Goal: Check status: Check status

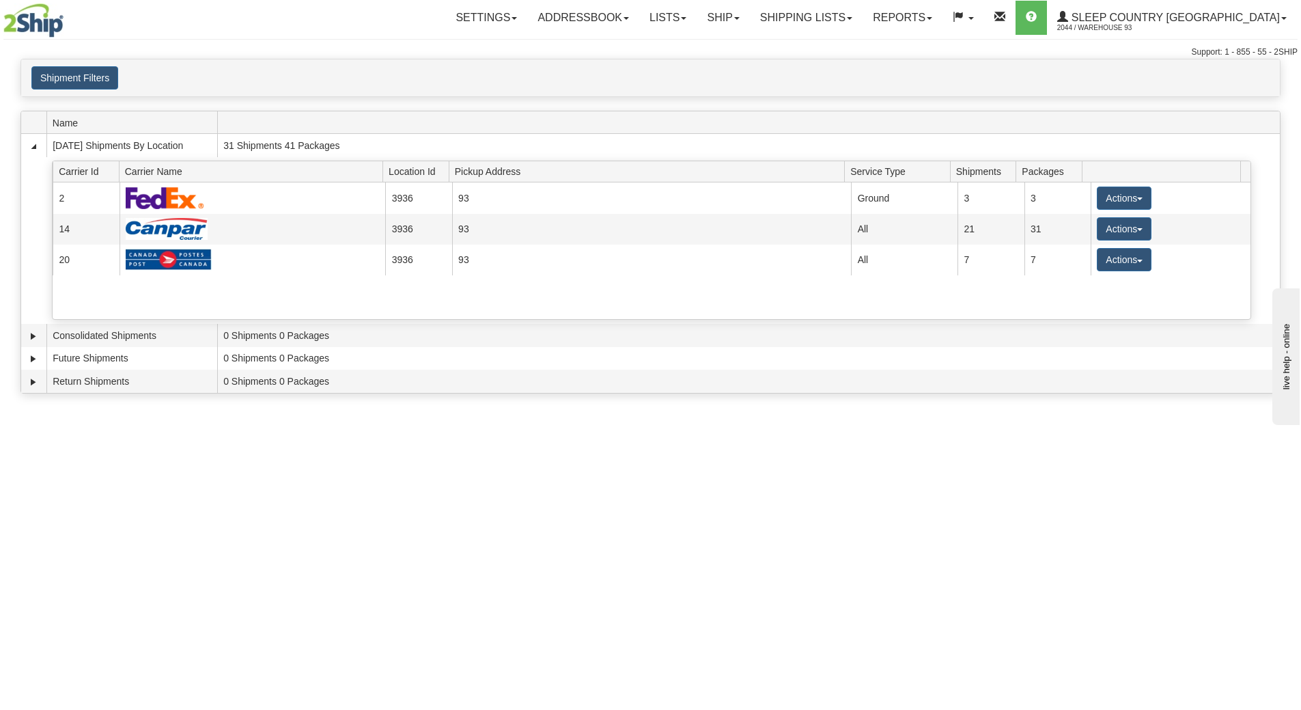
click at [31, 26] on img at bounding box center [33, 20] width 60 height 34
click at [837, 16] on link "Shipping lists" at bounding box center [806, 18] width 113 height 34
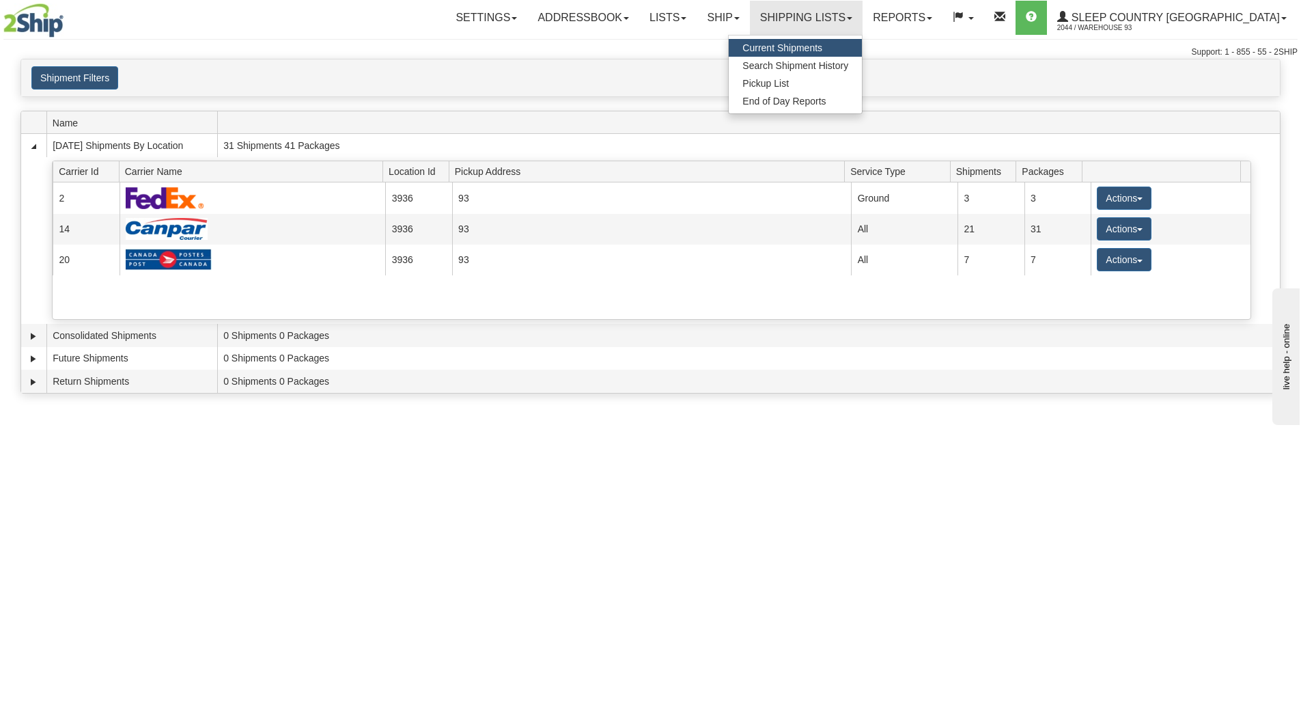
click at [821, 42] on link "Current Shipments" at bounding box center [795, 48] width 133 height 18
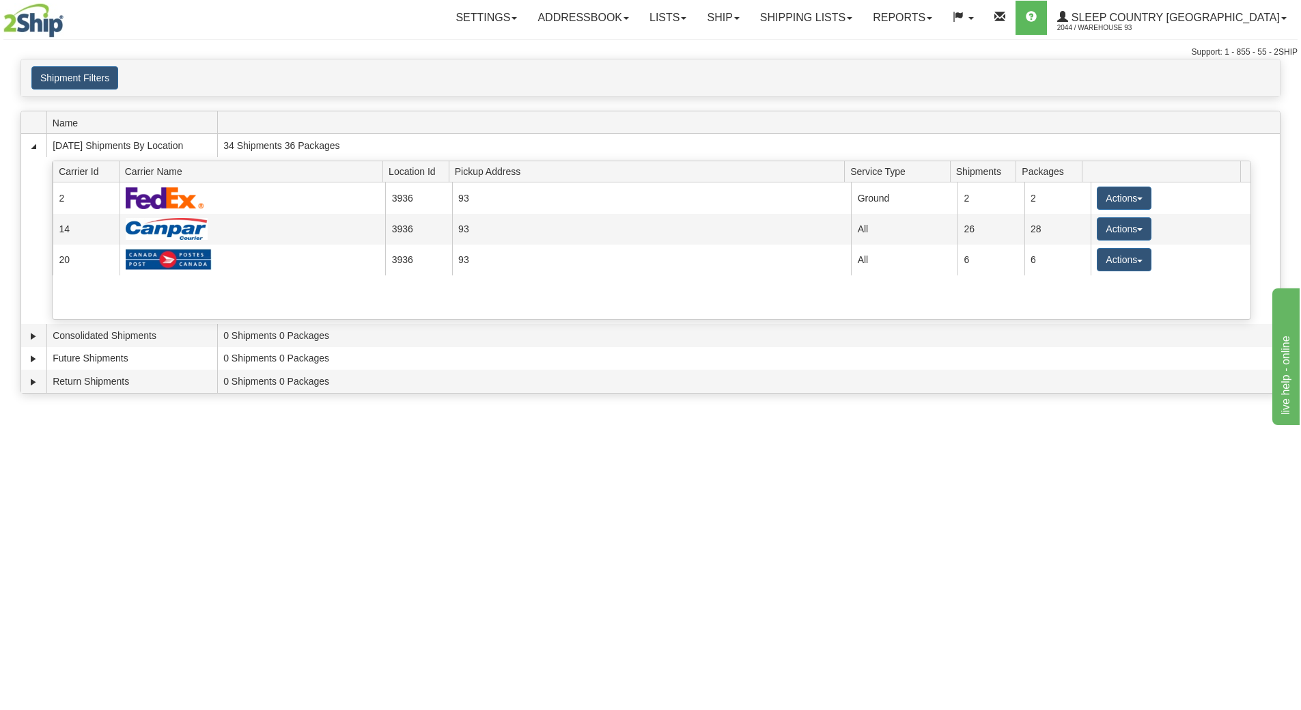
click at [585, 571] on div "Toggle navigation Settings Shipping Preferences Fields Preferences New Recipien…" at bounding box center [650, 355] width 1301 height 710
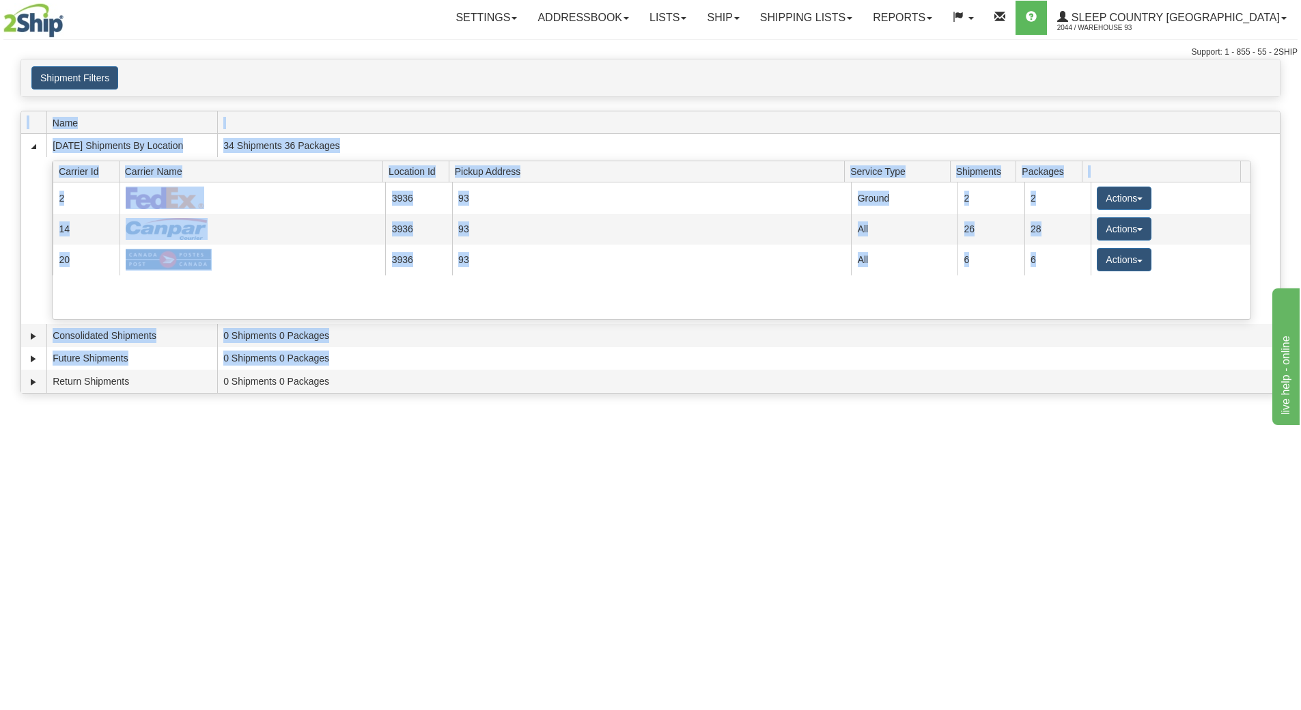
drag, startPoint x: 587, startPoint y: 360, endPoint x: 537, endPoint y: 419, distance: 78.0
click at [537, 419] on div "Toggle navigation Settings Shipping Preferences Fields Preferences New Recipien…" at bounding box center [650, 355] width 1301 height 710
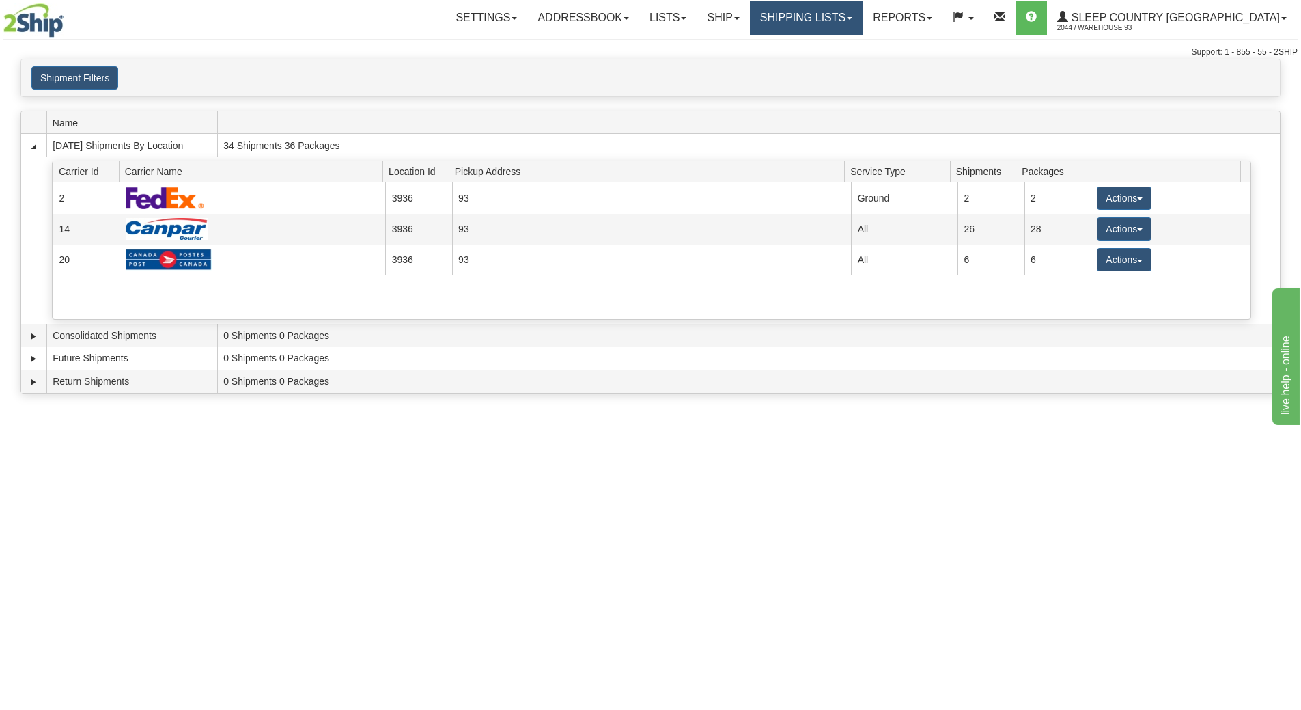
click at [863, 21] on link "Shipping lists" at bounding box center [806, 18] width 113 height 34
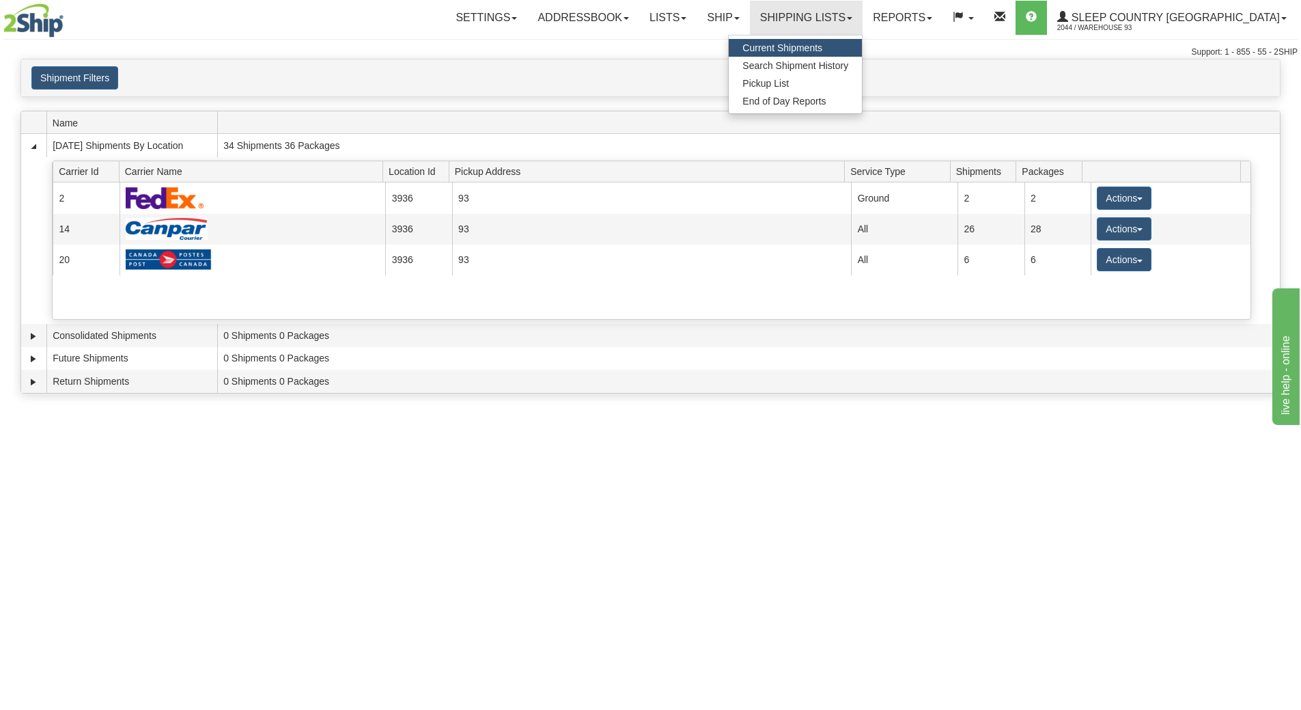
click at [836, 42] on link "Current Shipments" at bounding box center [795, 48] width 133 height 18
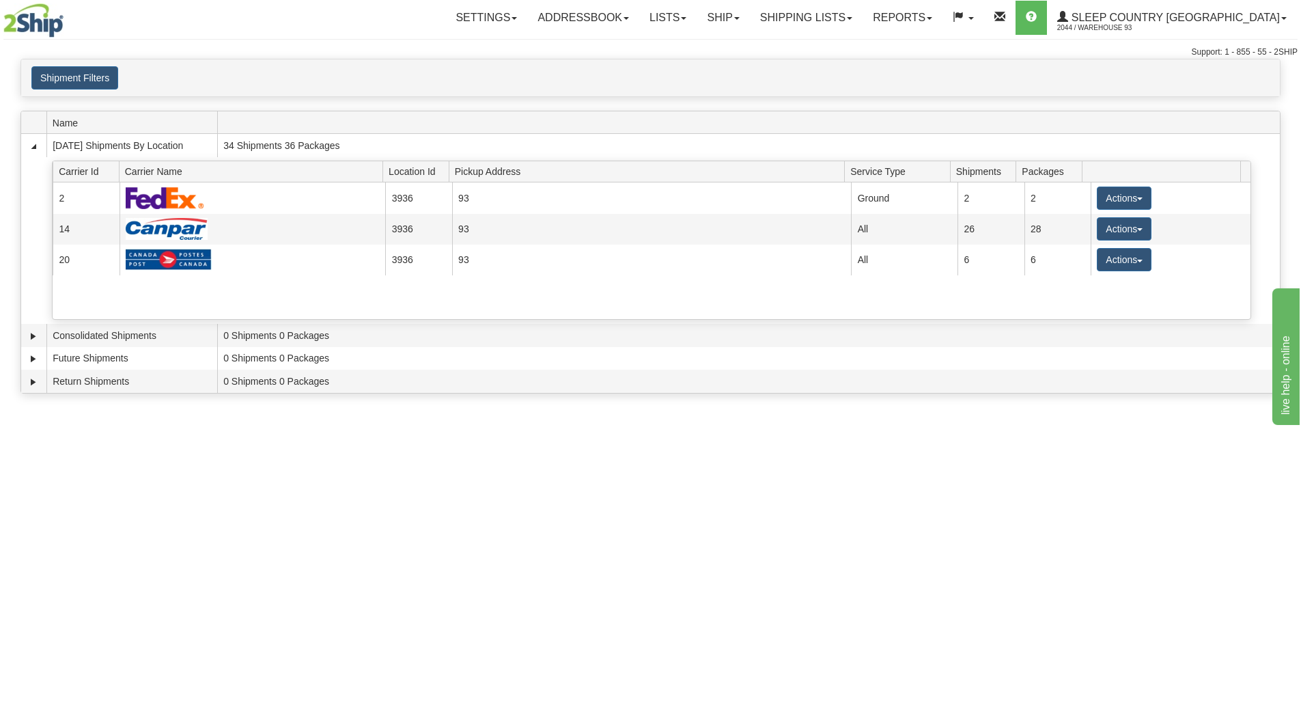
click at [654, 529] on div "Toggle navigation Settings Shipping Preferences Fields Preferences New Recipien…" at bounding box center [650, 355] width 1301 height 710
